Goal: Task Accomplishment & Management: Use online tool/utility

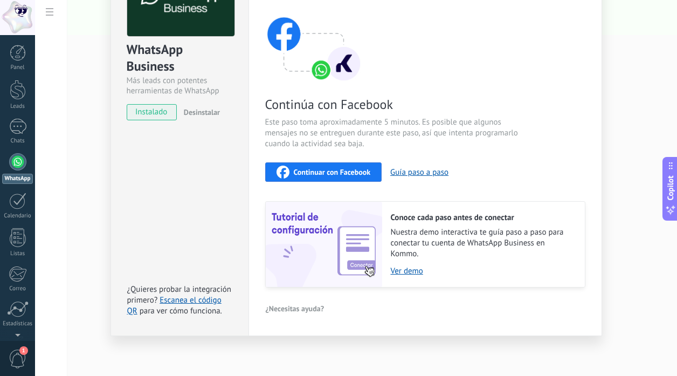
click at [355, 177] on div "Continuar con Facebook" at bounding box center [324, 172] width 94 height 13
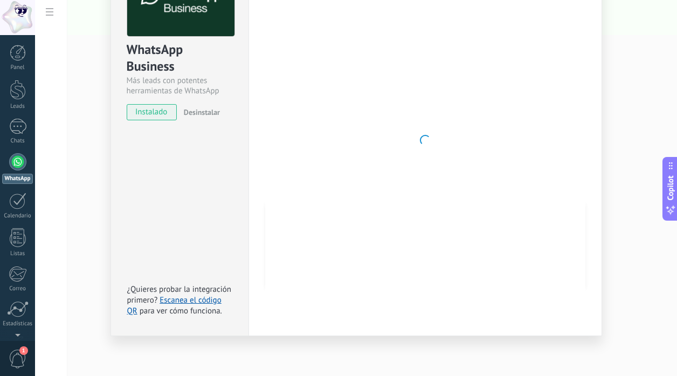
click at [673, 43] on div "WhatsApp Business Más leads con potentes herramientas de WhatsApp instalado Des…" at bounding box center [356, 188] width 642 height 376
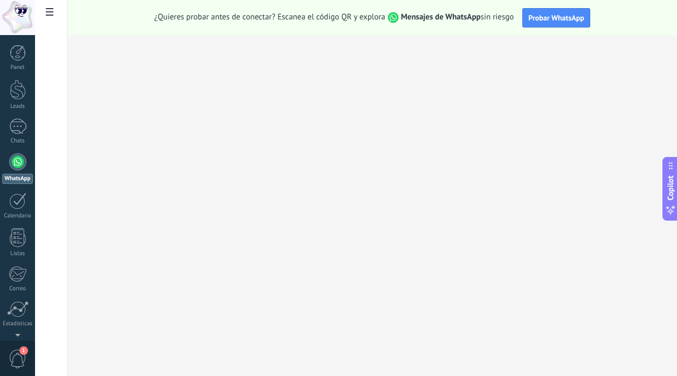
click at [19, 162] on div at bounding box center [17, 161] width 17 height 17
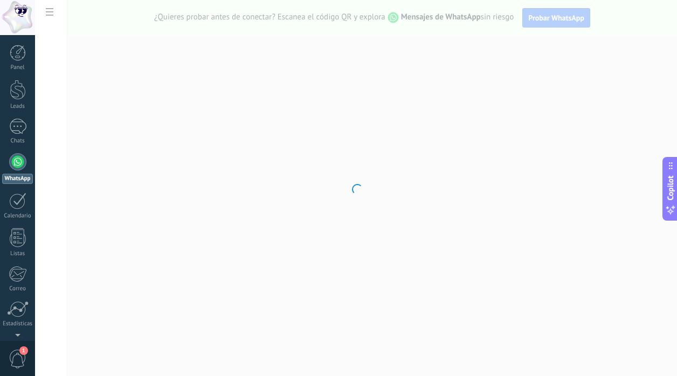
click at [19, 162] on div at bounding box center [17, 161] width 17 height 17
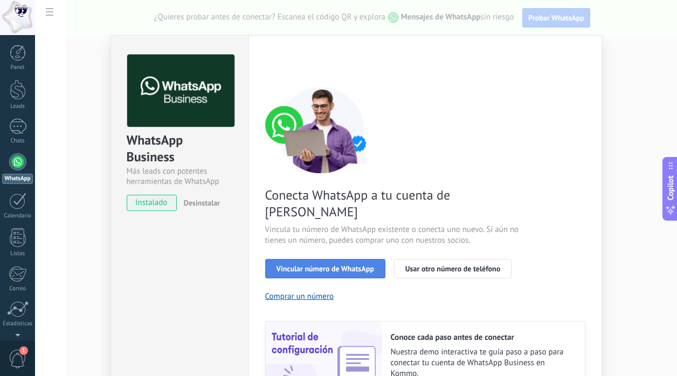
click at [336, 265] on span "Vincular número de WhatsApp" at bounding box center [326, 269] width 98 height 8
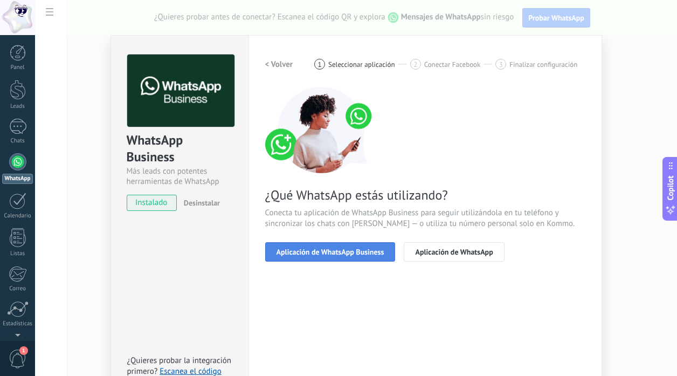
click at [374, 254] on span "Aplicación de WhatsApp Business" at bounding box center [331, 252] width 108 height 8
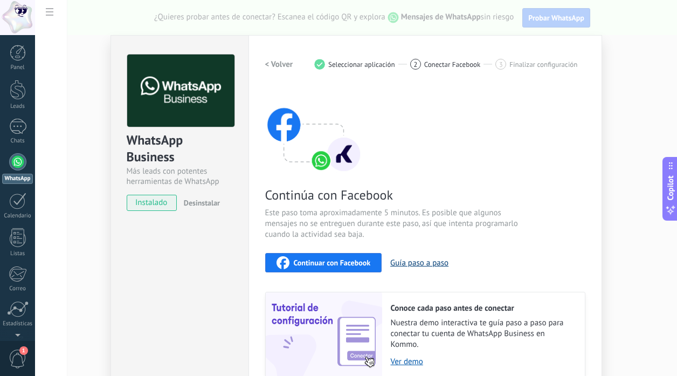
click at [414, 261] on button "Guía paso a paso" at bounding box center [420, 263] width 58 height 10
drag, startPoint x: 669, startPoint y: 71, endPoint x: 667, endPoint y: 98, distance: 26.6
click at [667, 98] on div "WhatsApp Business Más leads con potentes herramientas de WhatsApp instalado Des…" at bounding box center [356, 188] width 642 height 376
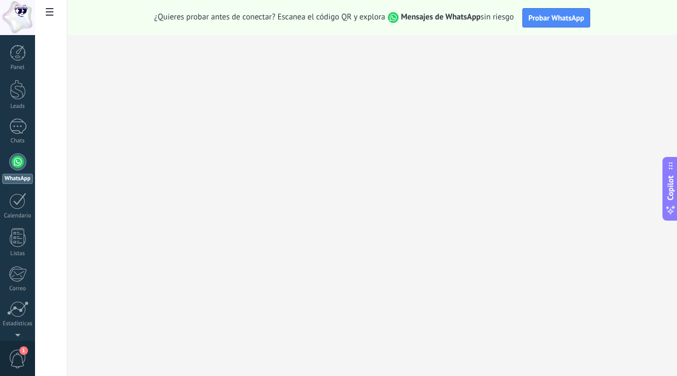
click at [19, 171] on link "WhatsApp" at bounding box center [17, 168] width 35 height 31
click at [16, 58] on div at bounding box center [18, 53] width 16 height 16
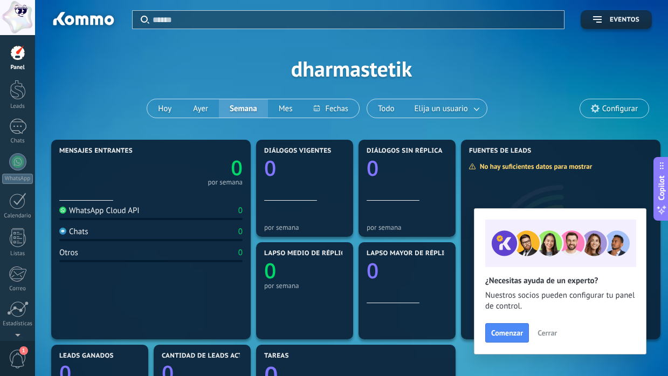
scroll to position [306, 0]
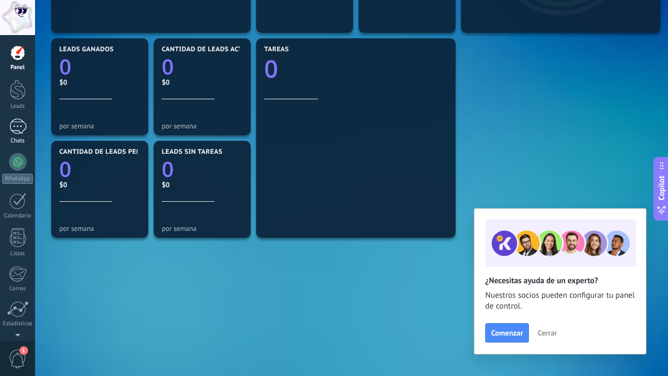
click at [20, 125] on div at bounding box center [17, 127] width 17 height 16
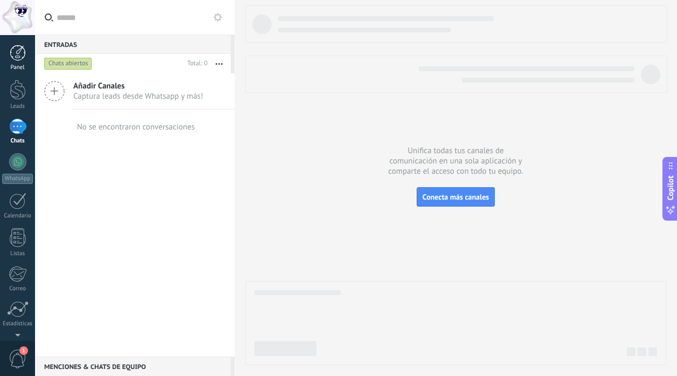
click at [19, 53] on div at bounding box center [18, 53] width 16 height 16
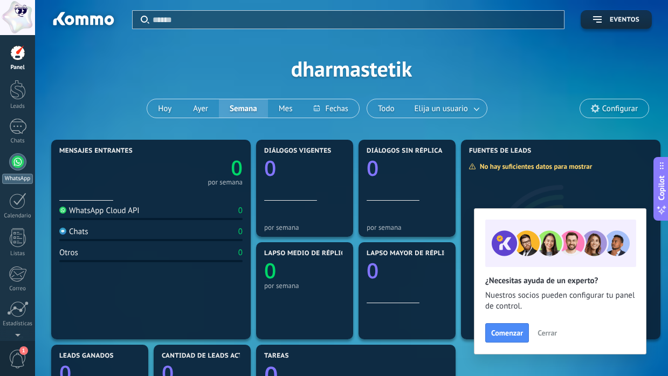
click at [16, 167] on div at bounding box center [17, 161] width 17 height 17
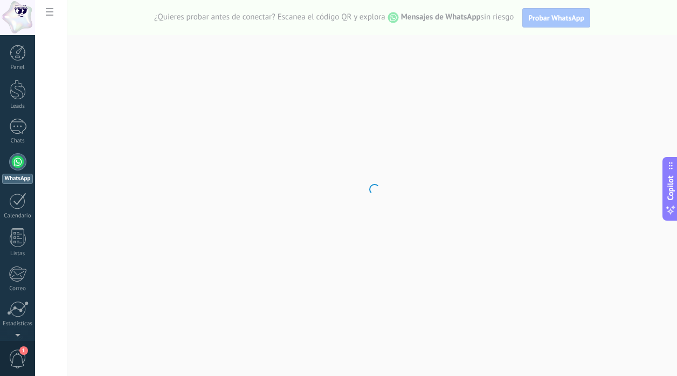
click at [52, 10] on body ".abccls-1,.abccls-2{fill-rule:evenodd}.abccls-2{fill:#fff} .abfcls-1{fill:none}…" at bounding box center [338, 188] width 677 height 376
